Goal: Task Accomplishment & Management: Manage account settings

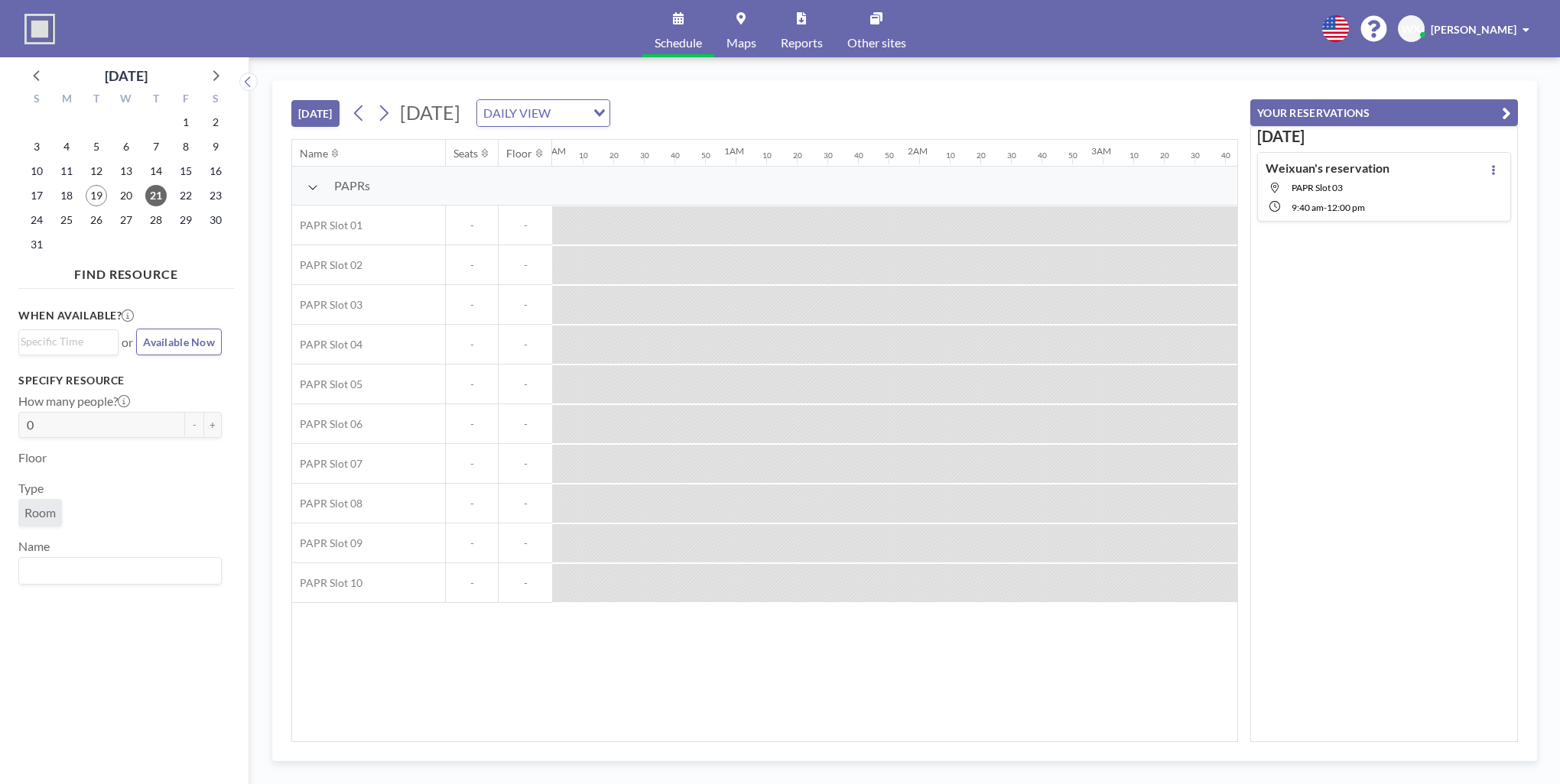
drag, startPoint x: 1036, startPoint y: 94, endPoint x: 1029, endPoint y: 95, distance: 7.1
click at [1036, 95] on div "[DATE] [DATE] DAILY VIEW Loading..." at bounding box center [764, 110] width 947 height 58
click at [293, 108] on button "[DATE]" at bounding box center [315, 114] width 48 height 27
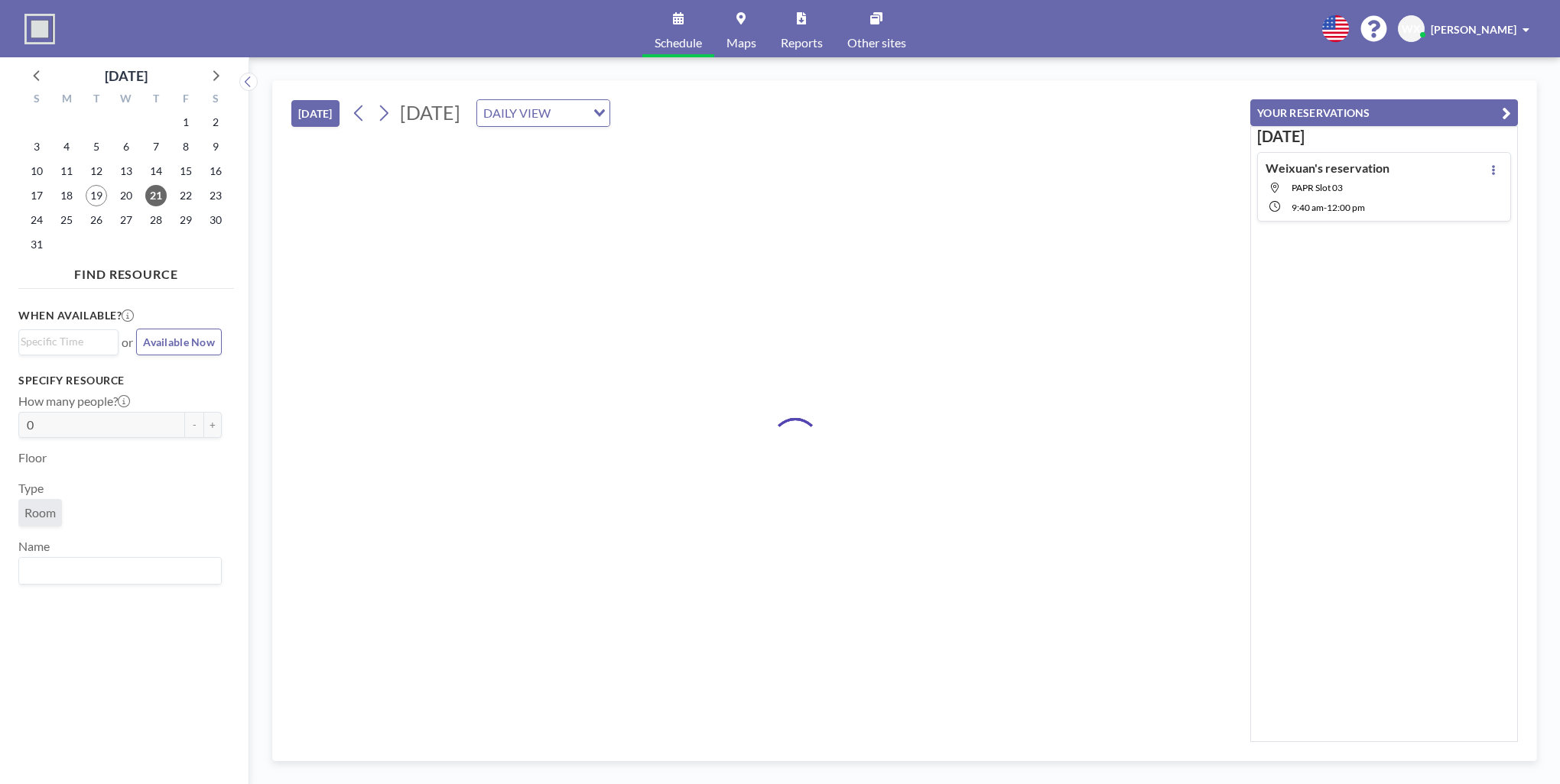
click at [304, 109] on button "[DATE]" at bounding box center [315, 114] width 48 height 27
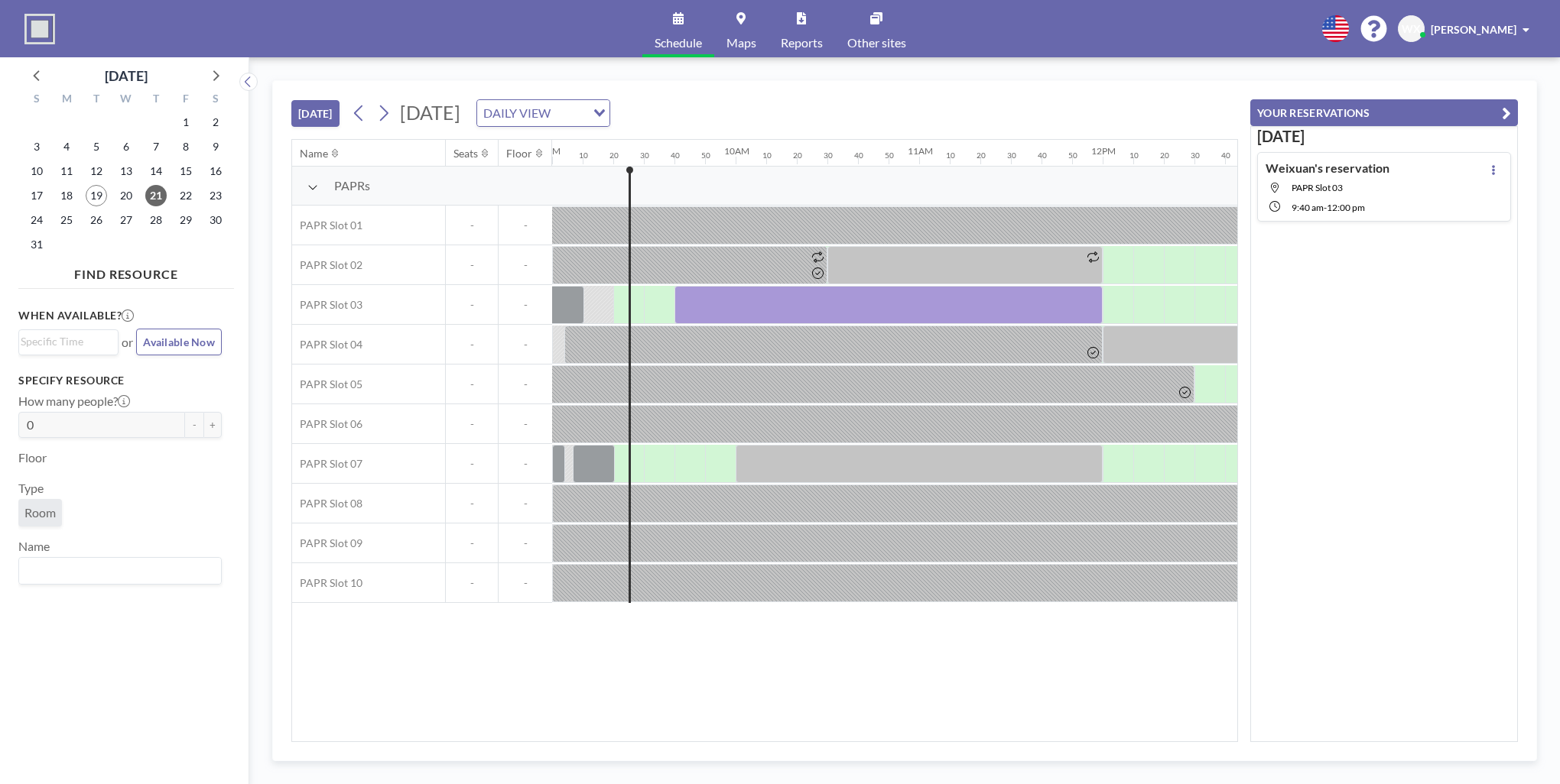
scroll to position [0, 1682]
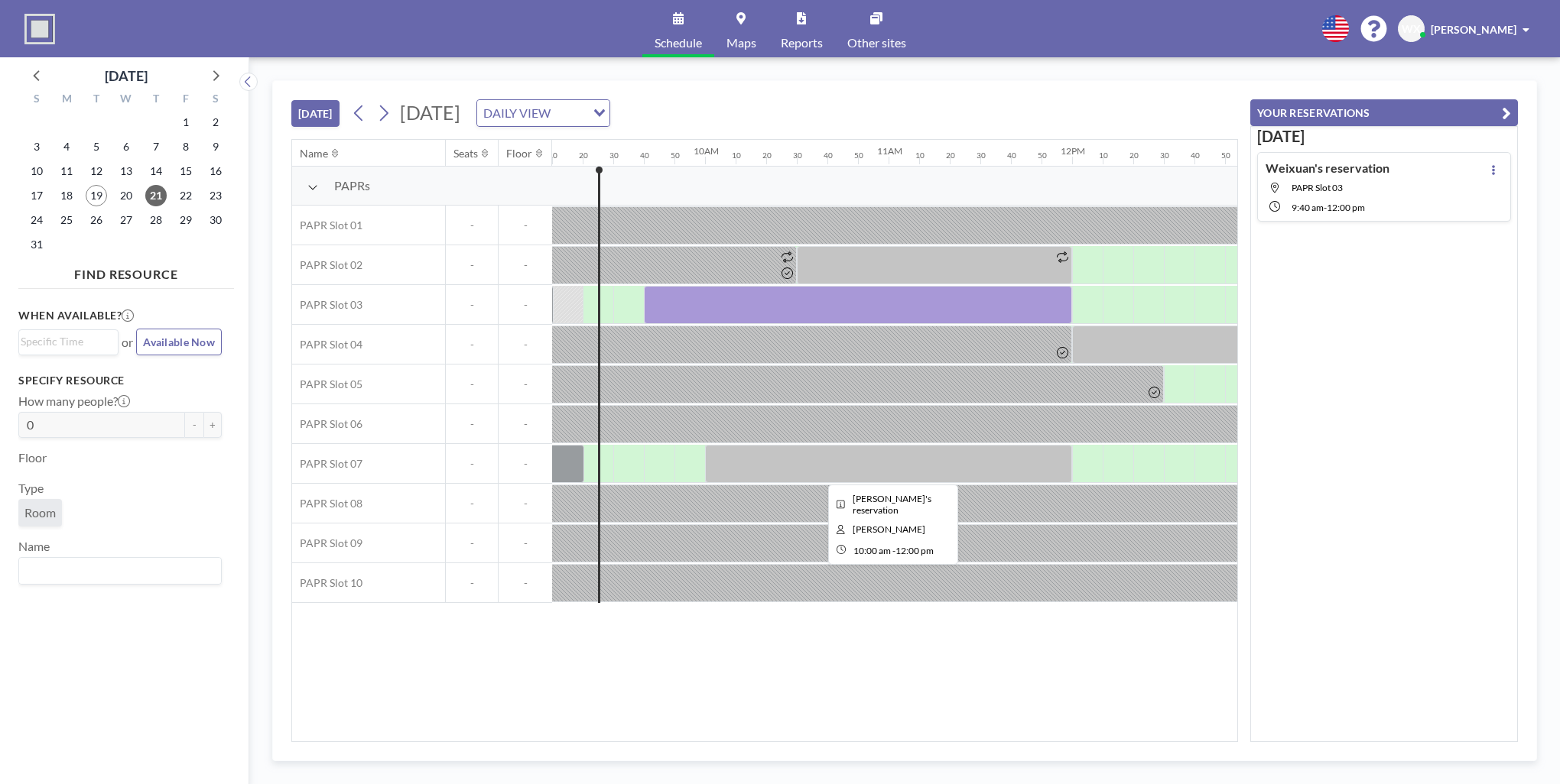
drag, startPoint x: 897, startPoint y: 298, endPoint x: 824, endPoint y: 454, distance: 172.2
click at [824, 454] on div at bounding box center [888, 464] width 367 height 38
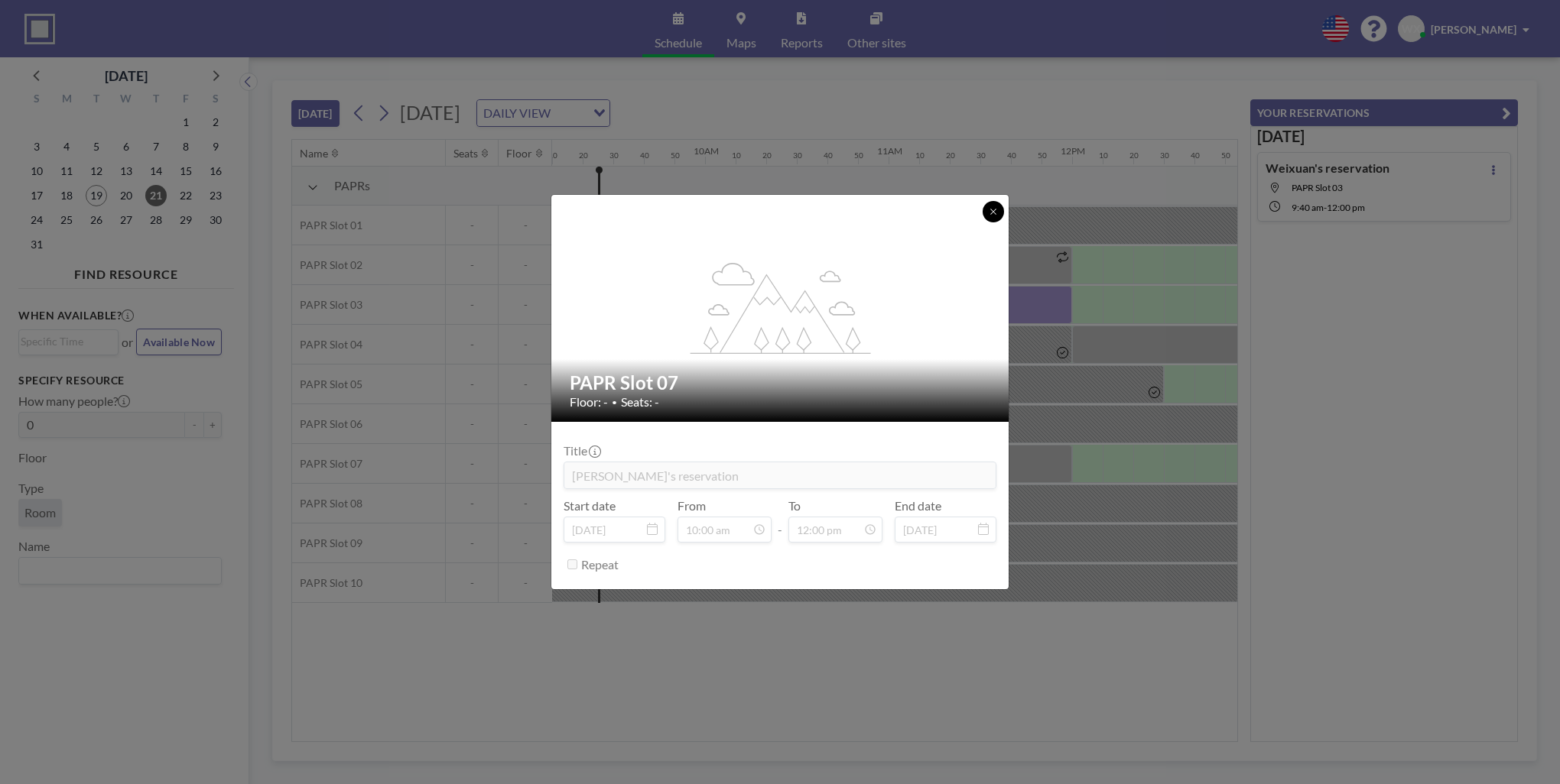
click at [991, 209] on icon at bounding box center [993, 211] width 6 height 6
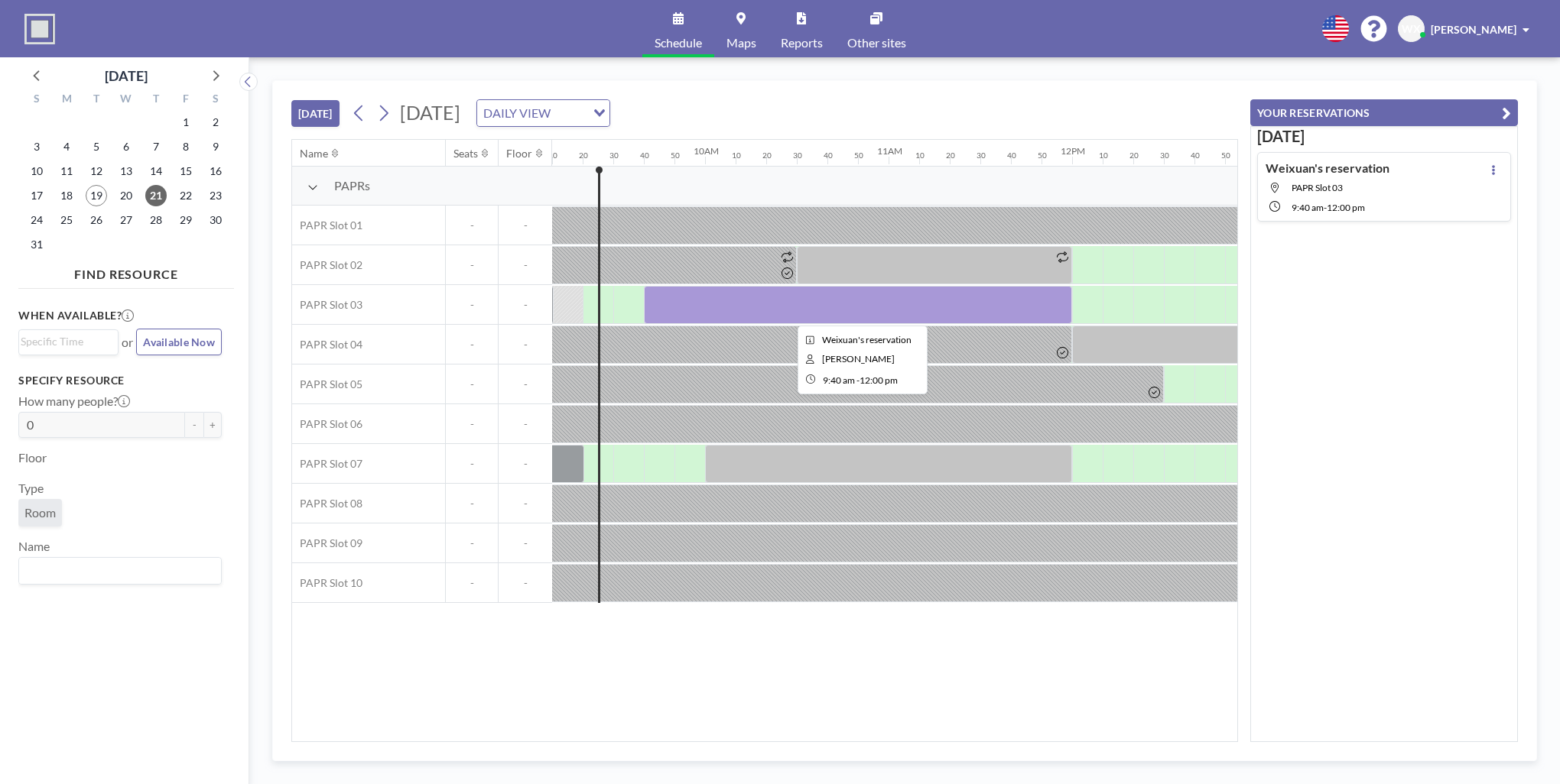
click at [944, 304] on div at bounding box center [858, 305] width 428 height 38
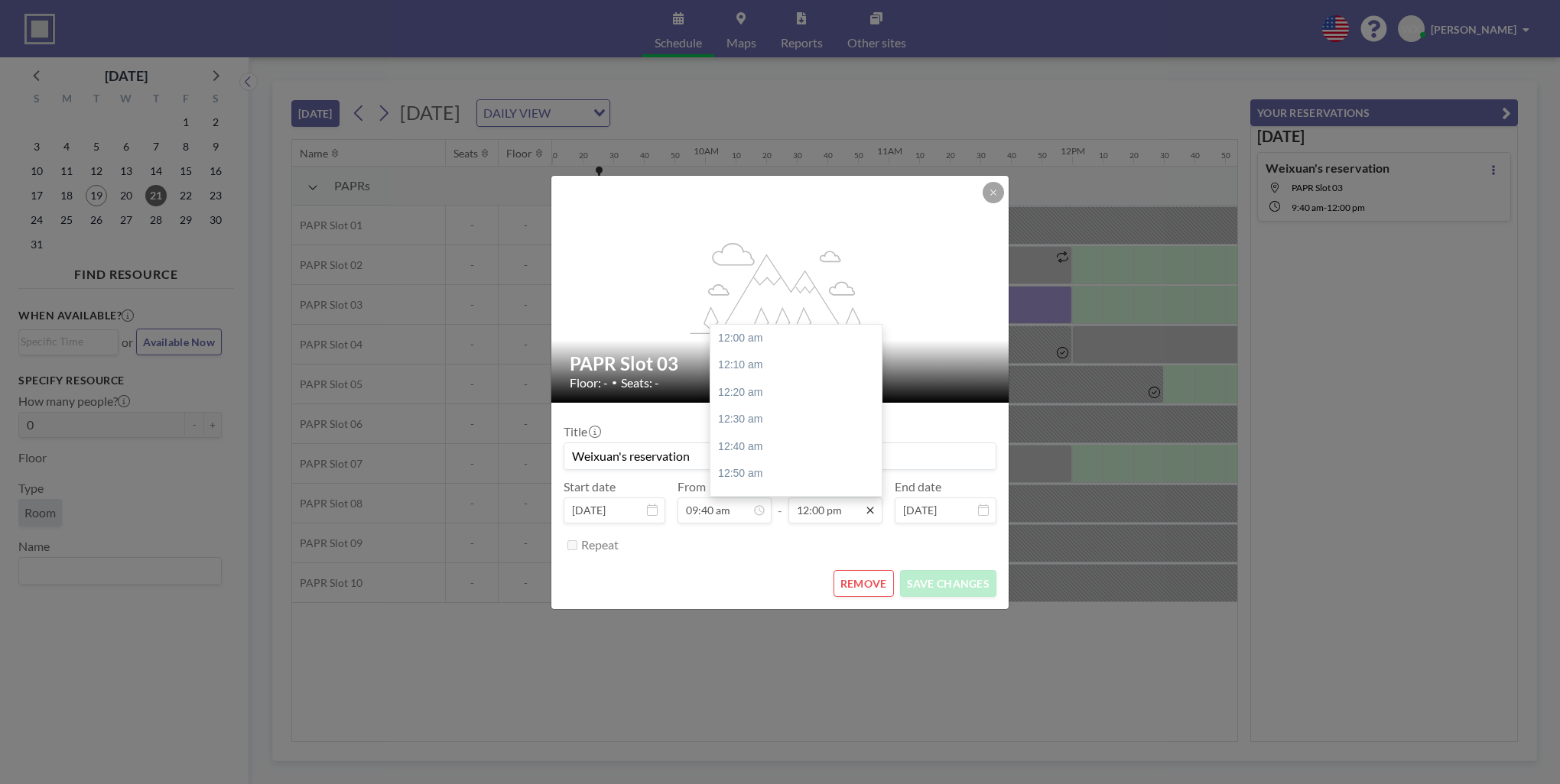
scroll to position [1959, 0]
click at [874, 511] on icon at bounding box center [869, 510] width 12 height 12
click at [776, 354] on div "11:10 am" at bounding box center [799, 354] width 179 height 28
type input "11:10 am"
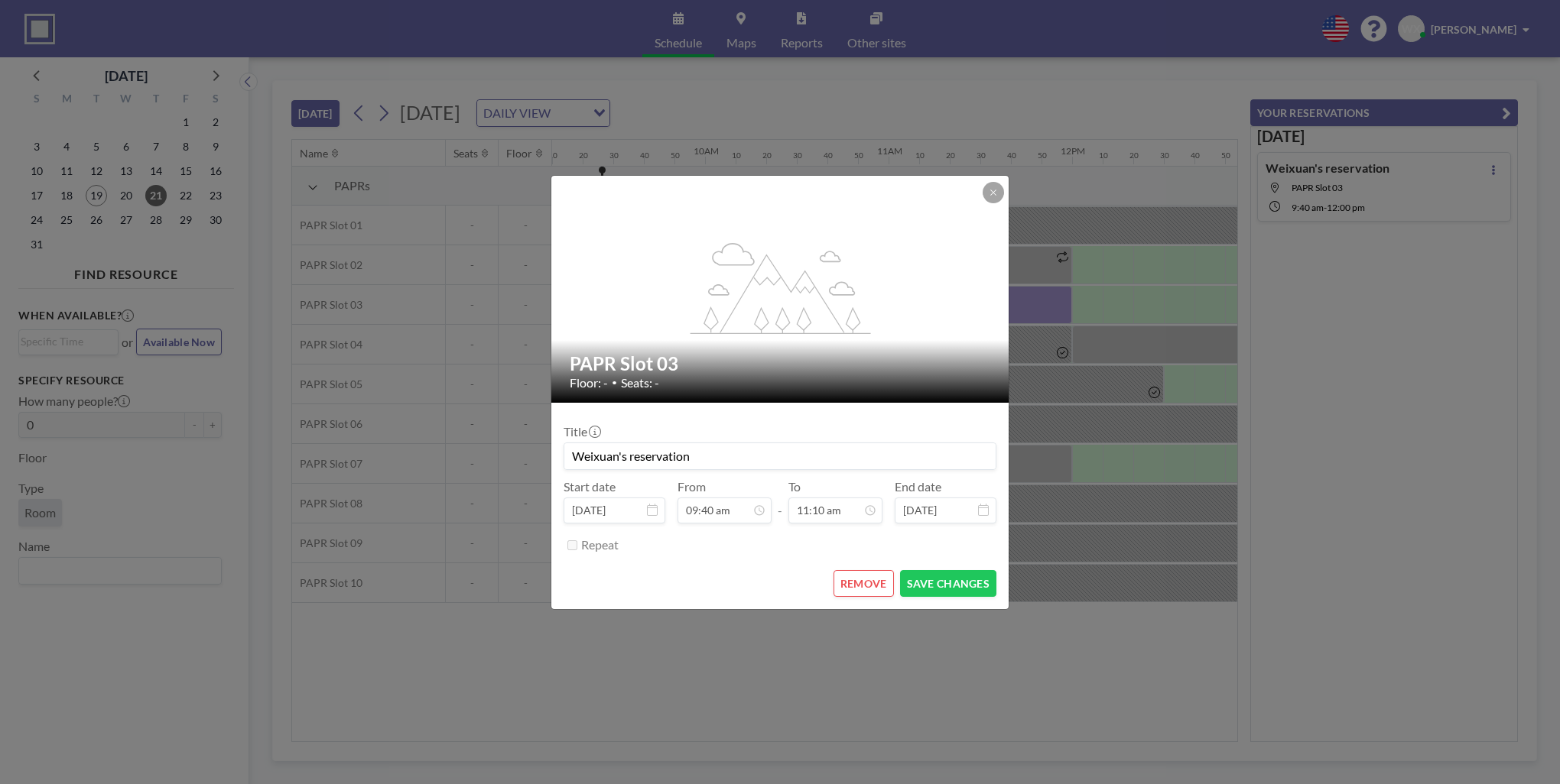
scroll to position [0, 0]
click at [937, 578] on button "SAVE CHANGES" at bounding box center [948, 583] width 96 height 27
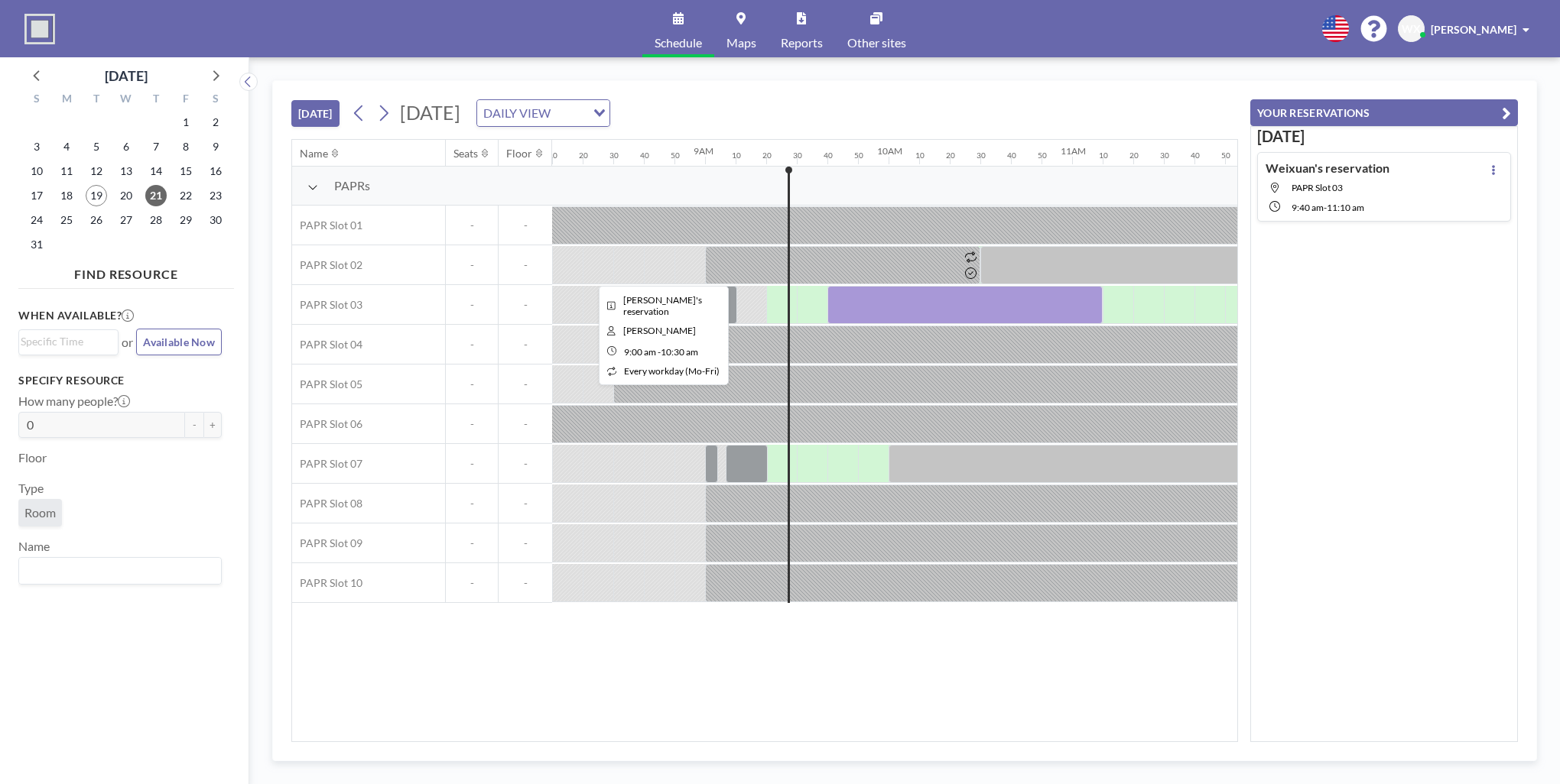
scroll to position [0, 1443]
